Goal: Find specific page/section: Find specific page/section

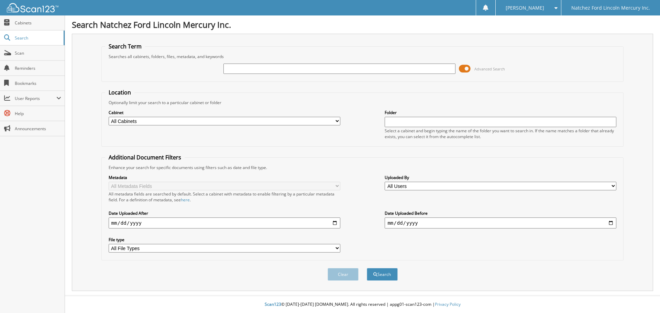
click at [253, 123] on select "All Cabinets ACCOUNTS PAYABLE ACCOUNTS RECEIVABLE CAR DEALS CLOSED BODY SHOP EM…" at bounding box center [225, 121] width 232 height 9
select select "2270"
click at [109, 117] on select "All Cabinets ACCOUNTS PAYABLE ACCOUNTS RECEIVABLE CAR DEALS CLOSED BODY SHOP EM…" at bounding box center [225, 121] width 232 height 9
click at [257, 69] on input "text" at bounding box center [339, 69] width 232 height 10
type input "G5850"
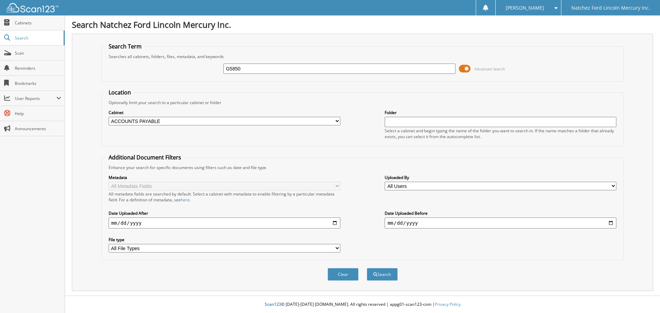
click at [367, 268] on button "Search" at bounding box center [382, 274] width 31 height 13
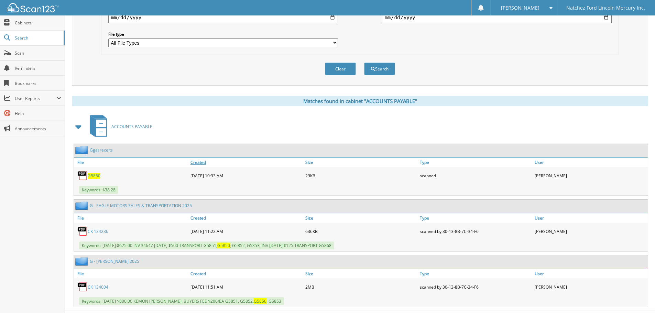
scroll to position [206, 0]
click at [102, 150] on link "Ggasreceits" at bounding box center [101, 149] width 23 height 6
